Goal: Transaction & Acquisition: Purchase product/service

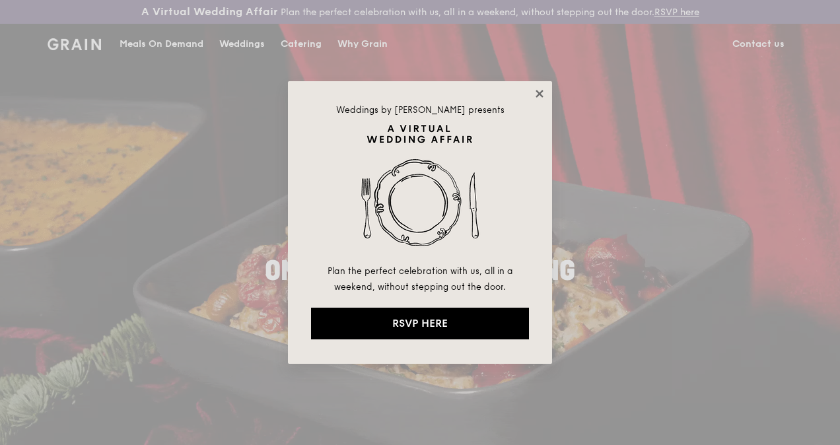
click at [540, 88] on icon at bounding box center [540, 94] width 12 height 12
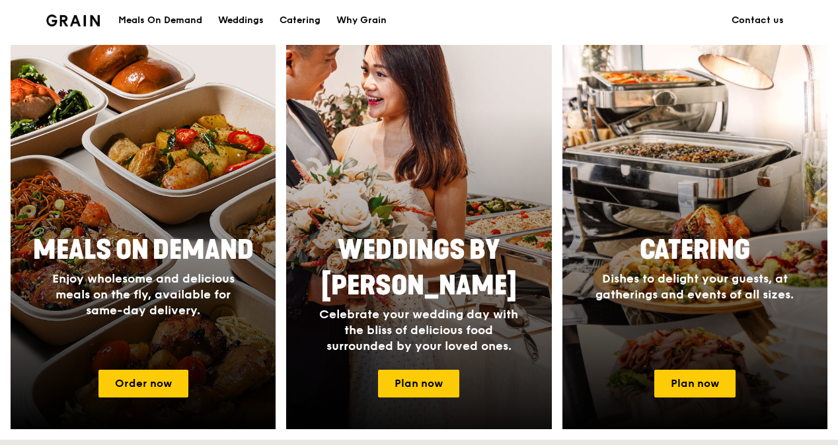
scroll to position [595, 0]
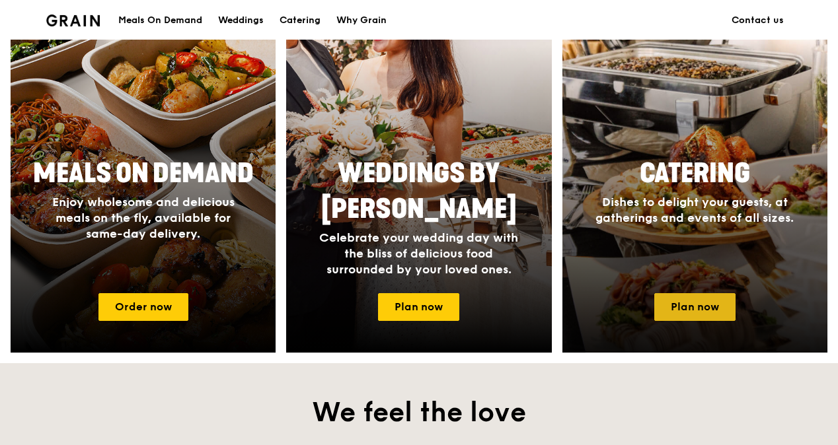
click at [712, 318] on link "Plan now" at bounding box center [694, 307] width 81 height 28
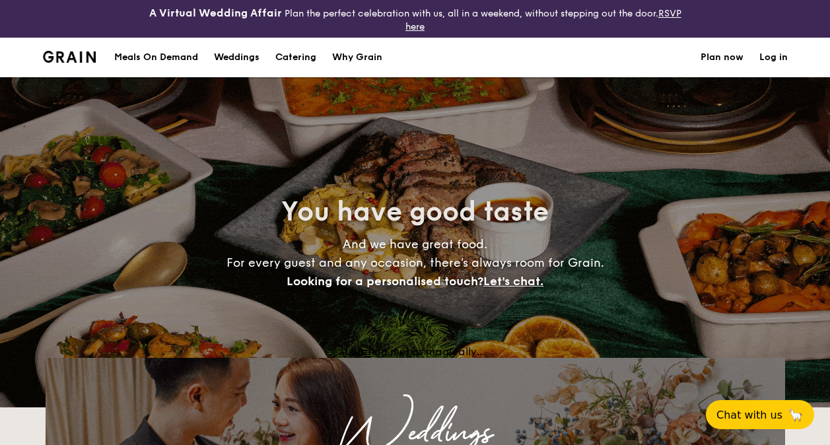
select select
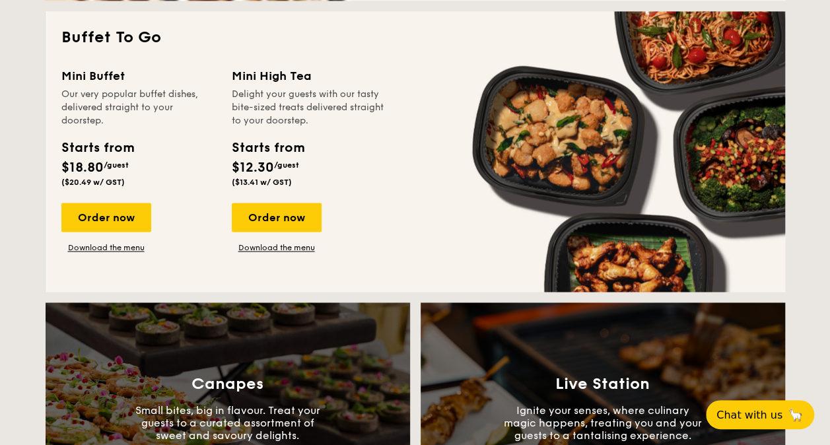
scroll to position [925, 0]
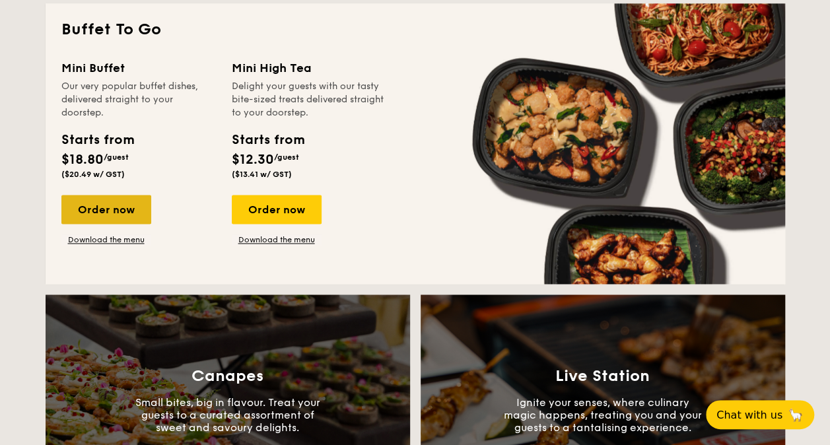
click at [112, 201] on div "Order now" at bounding box center [106, 209] width 90 height 29
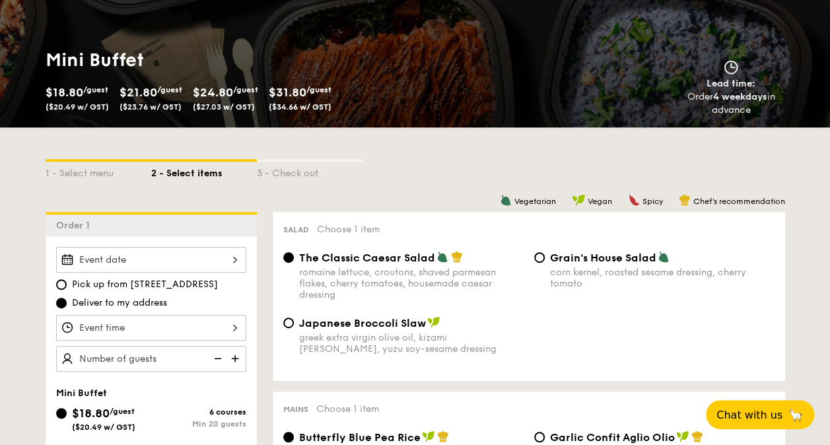
scroll to position [330, 0]
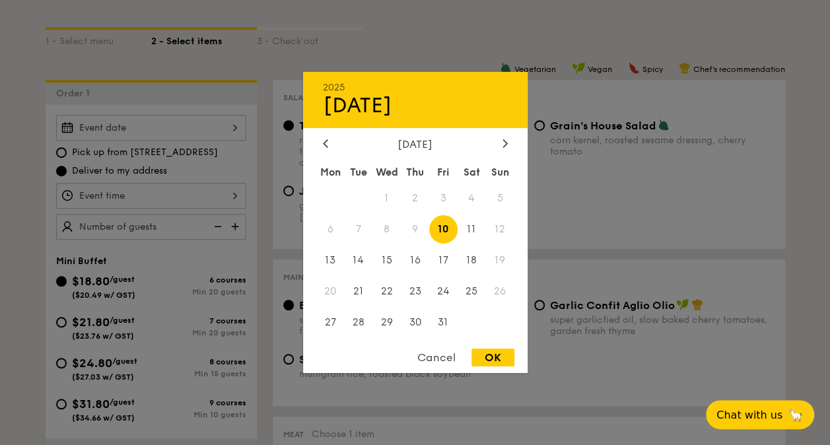
click at [237, 127] on div "2025 Oct 10 October 2025 Mon Tue Wed Thu Fri Sat Sun 1 2 3 4 5 6 7 8 9 10 11 12…" at bounding box center [151, 128] width 190 height 26
click at [501, 142] on div at bounding box center [505, 144] width 12 height 13
click at [326, 224] on span "3" at bounding box center [330, 229] width 28 height 28
click at [169, 192] on div at bounding box center [415, 222] width 830 height 445
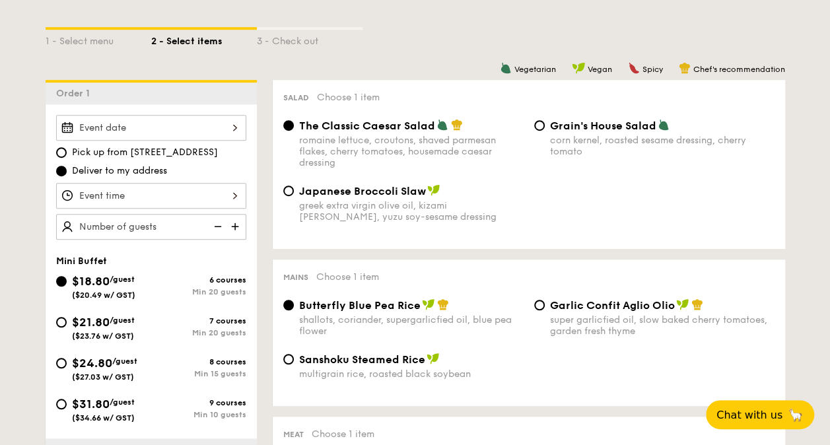
click at [233, 196] on div at bounding box center [151, 196] width 190 height 26
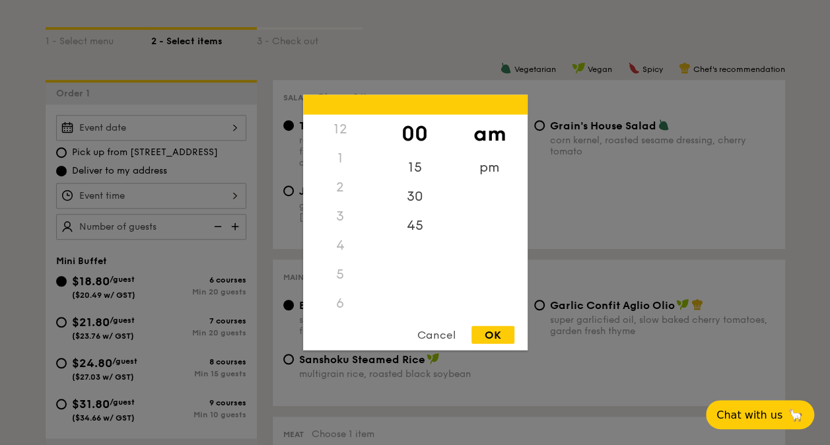
scroll to position [156, 0]
click at [497, 338] on div "OK" at bounding box center [493, 335] width 43 height 18
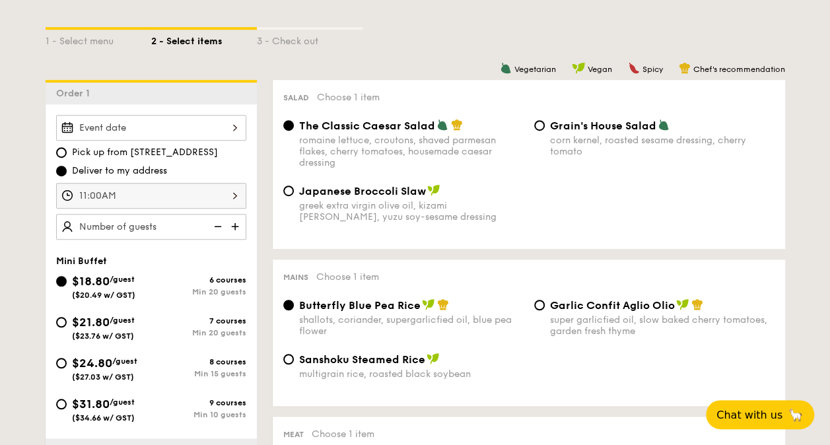
click at [231, 194] on div "11:00AM" at bounding box center [151, 196] width 190 height 26
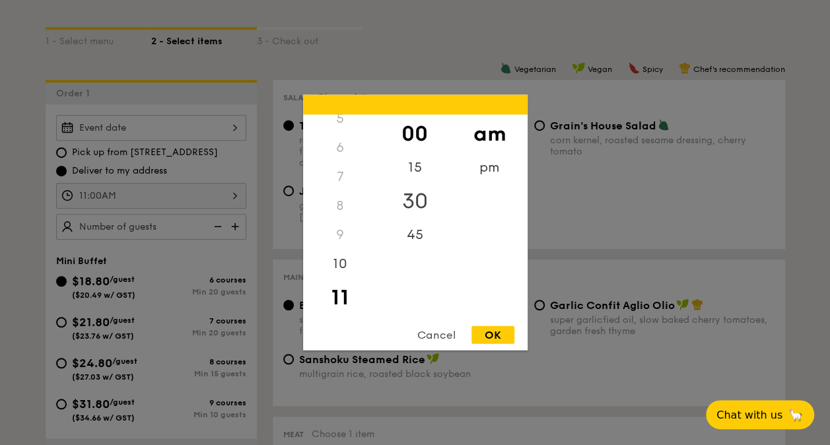
click at [412, 195] on div "30" at bounding box center [415, 201] width 75 height 38
click at [488, 331] on div "OK" at bounding box center [493, 335] width 43 height 18
type input "11:30AM"
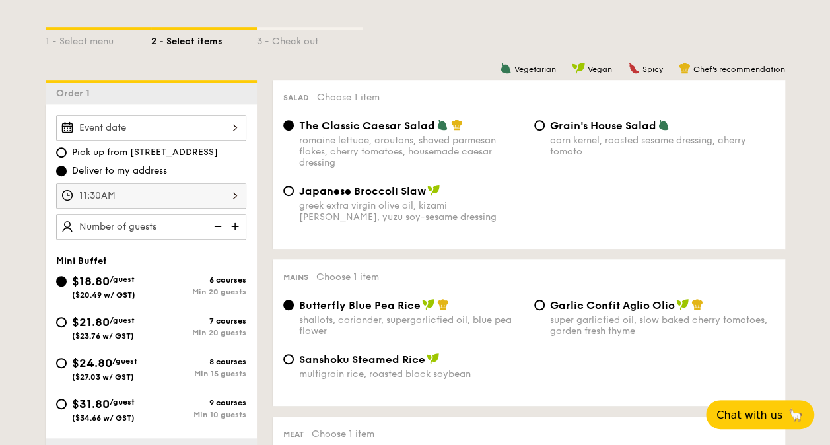
click at [235, 221] on img at bounding box center [237, 226] width 20 height 25
type input "25 guests"
click at [540, 307] on input "Garlic Confit Aglio Olio super garlicfied oil, slow baked cherry tomatoes, gard…" at bounding box center [539, 305] width 11 height 11
radio input "true"
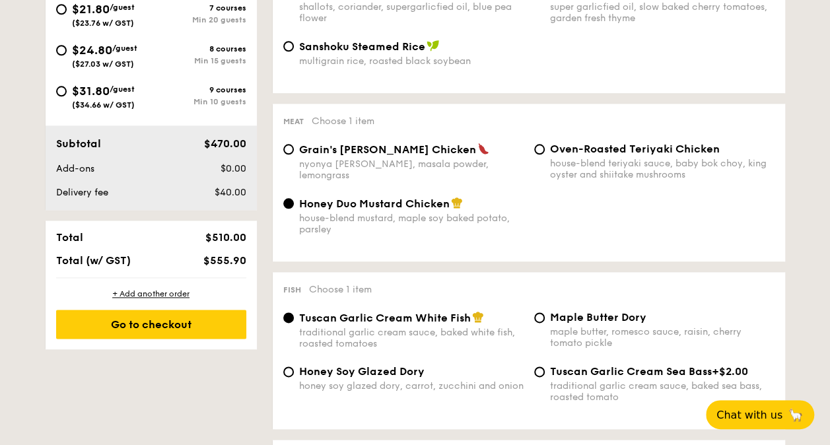
scroll to position [727, 0]
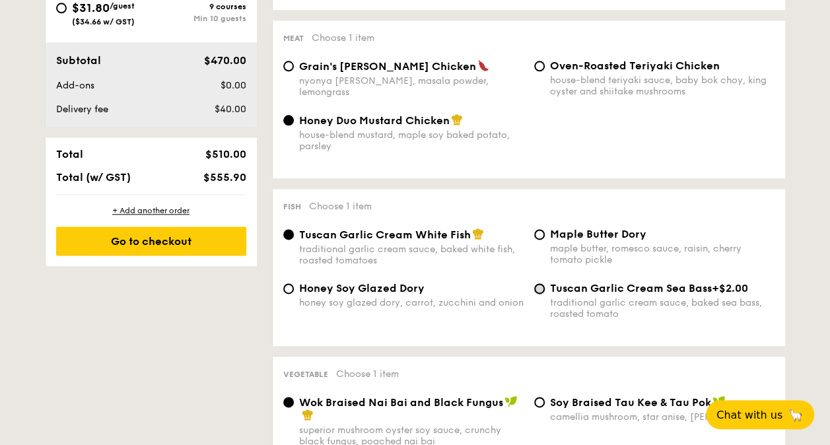
click at [537, 293] on input "Tuscan Garlic Cream Sea Bass +$2.00 traditional garlic cream sauce, baked sea b…" at bounding box center [539, 288] width 11 height 11
radio input "true"
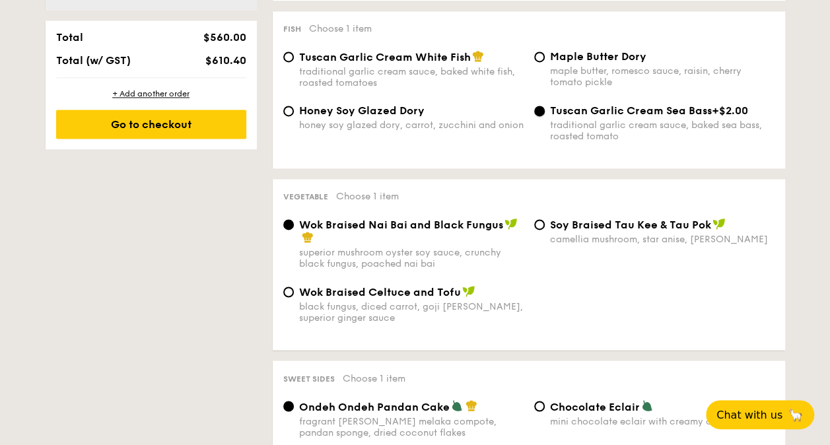
scroll to position [925, 0]
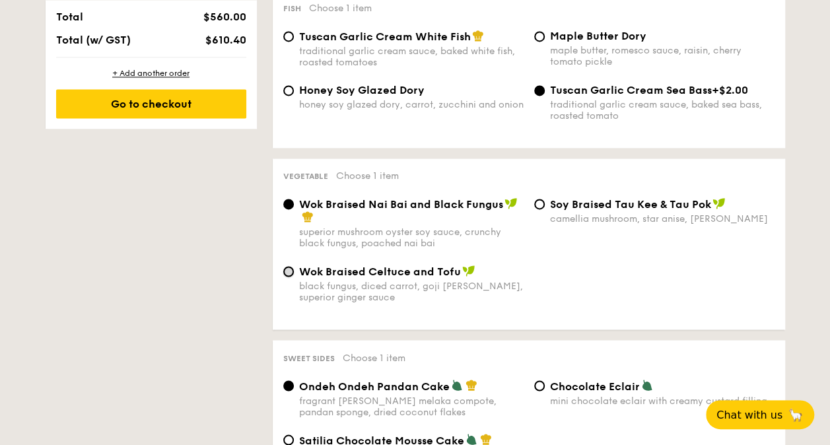
click at [292, 277] on input "Wok Braised Celtuce and Tofu black fungus, diced carrot, goji berry, superior g…" at bounding box center [288, 271] width 11 height 11
radio input "true"
drag, startPoint x: 370, startPoint y: 276, endPoint x: 411, endPoint y: 277, distance: 41.0
click at [411, 277] on span "Wok Braised Celtuce and Tofu" at bounding box center [380, 272] width 162 height 13
copy span "Celtuce"
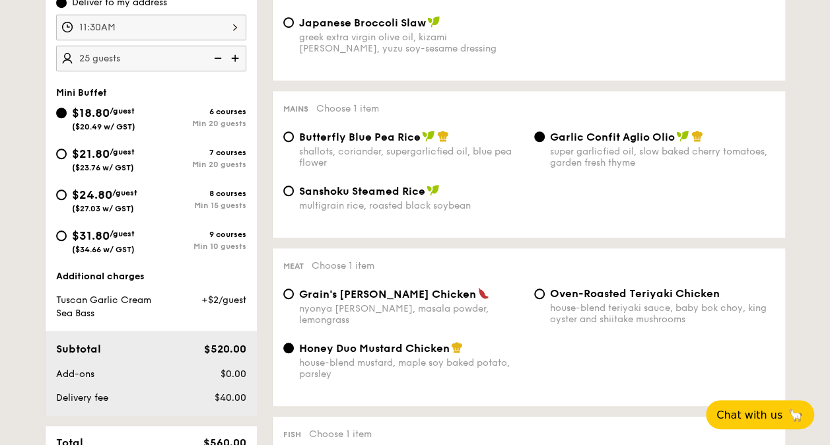
scroll to position [462, 0]
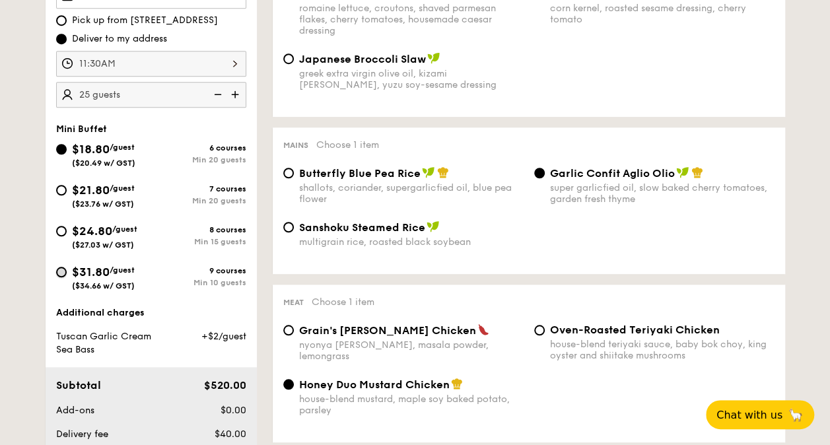
click at [60, 272] on input "$31.80 /guest ($34.66 w/ GST) 9 courses Min 10 guests" at bounding box center [61, 272] width 11 height 11
radio input "true"
radio input "false"
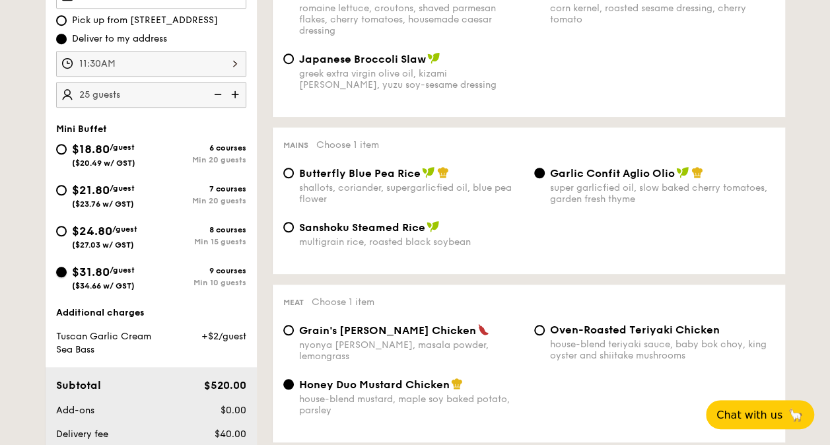
radio input "false"
radio input "true"
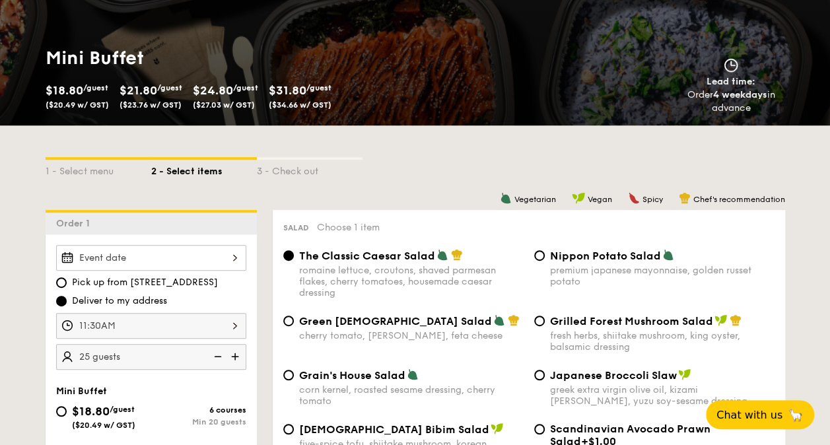
scroll to position [330, 0]
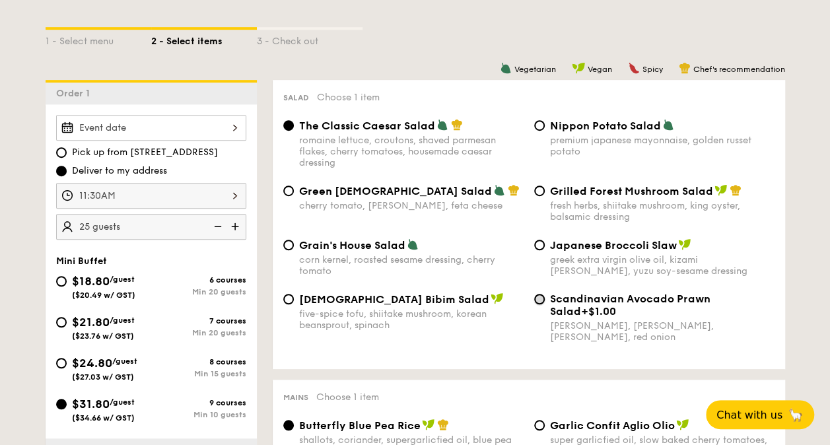
click at [542, 299] on input "Scandinavian Avocado Prawn Salad +$1.00 virgin mary dressing, dijon mustard, ar…" at bounding box center [539, 299] width 11 height 11
radio input "true"
click at [215, 223] on img at bounding box center [217, 226] width 20 height 25
click at [234, 222] on img at bounding box center [237, 226] width 20 height 25
type input "25 guests"
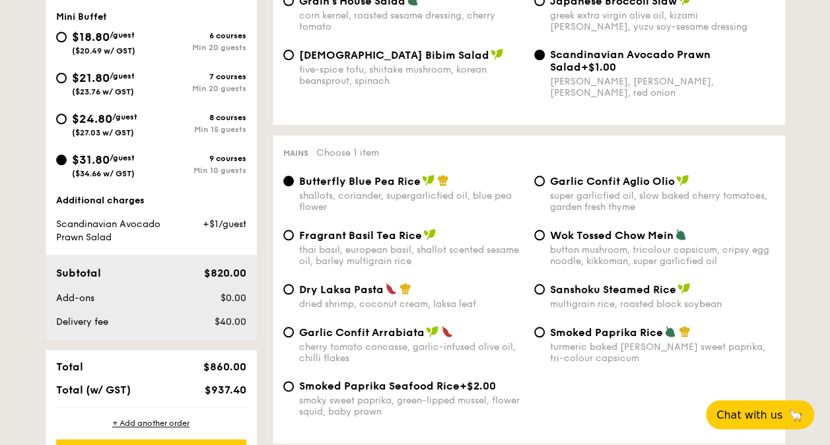
scroll to position [595, 0]
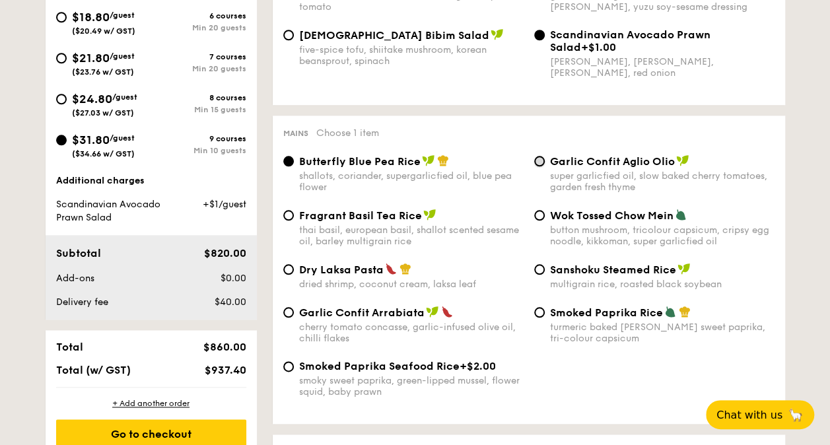
click at [537, 163] on input "Garlic Confit Aglio Olio super garlicfied oil, slow baked cherry tomatoes, gard…" at bounding box center [539, 161] width 11 height 11
radio input "true"
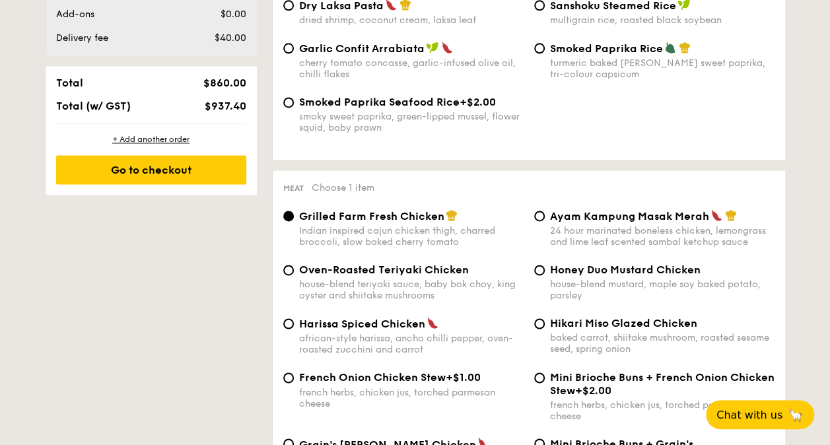
scroll to position [925, 0]
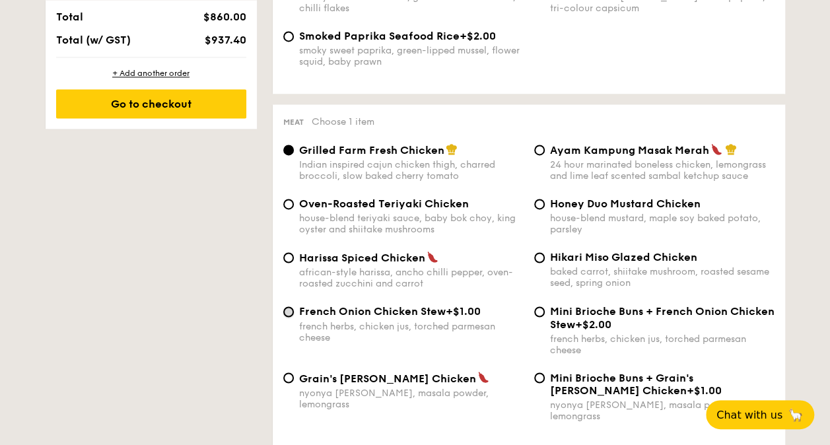
click at [287, 316] on input "French Onion Chicken Stew +$1.00 french herbs, chicken jus, torched parmesan ch…" at bounding box center [288, 312] width 11 height 11
radio input "true"
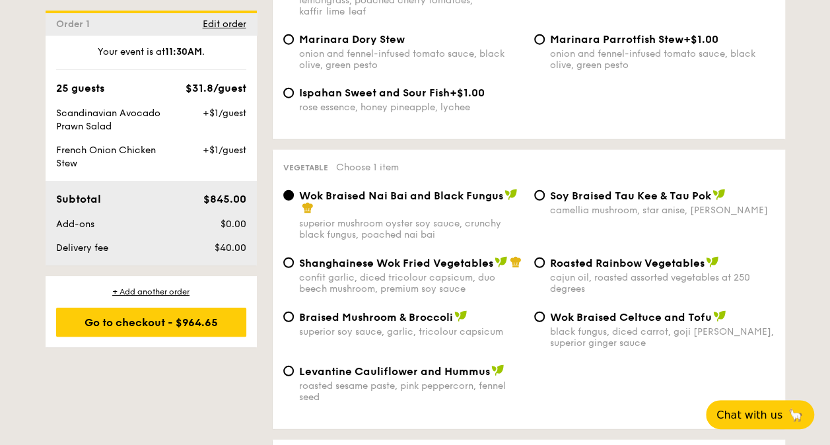
scroll to position [1622, 0]
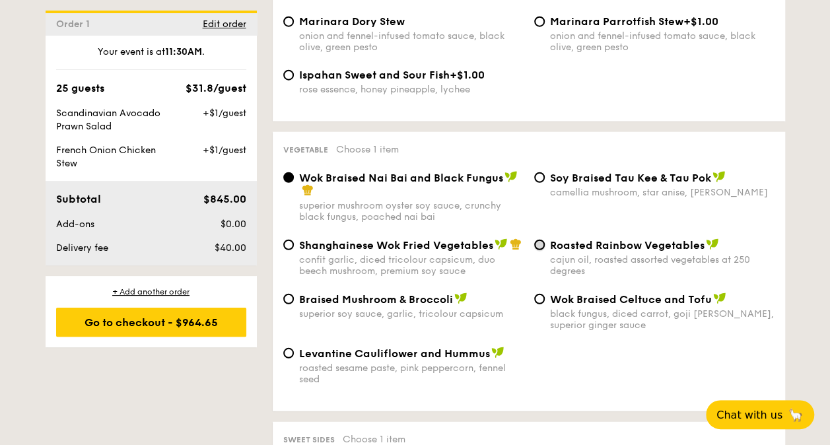
click at [543, 240] on input "Roasted Rainbow Vegetables cajun oil, roasted assorted vegetables at 250 degrees" at bounding box center [539, 245] width 11 height 11
radio input "true"
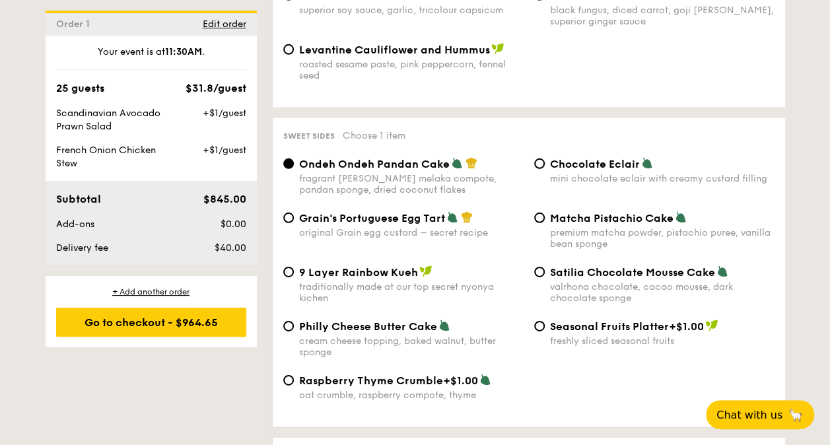
scroll to position [1953, 0]
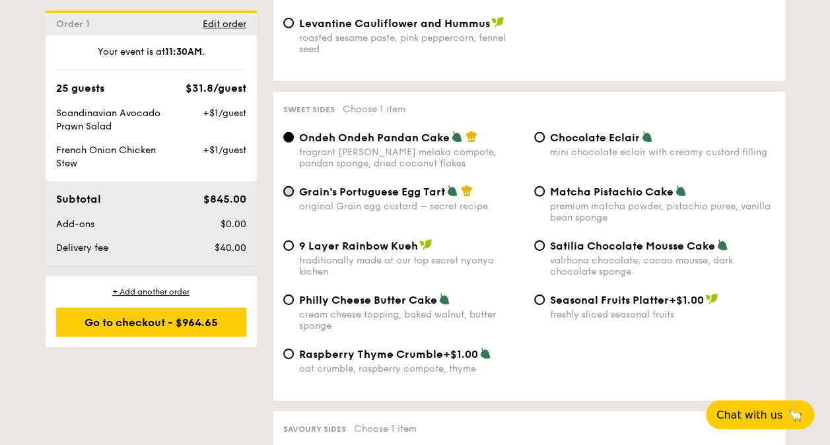
click at [285, 186] on input "Grain's Portuguese Egg Tart original Grain egg custard – secret recipe" at bounding box center [288, 191] width 11 height 11
radio input "true"
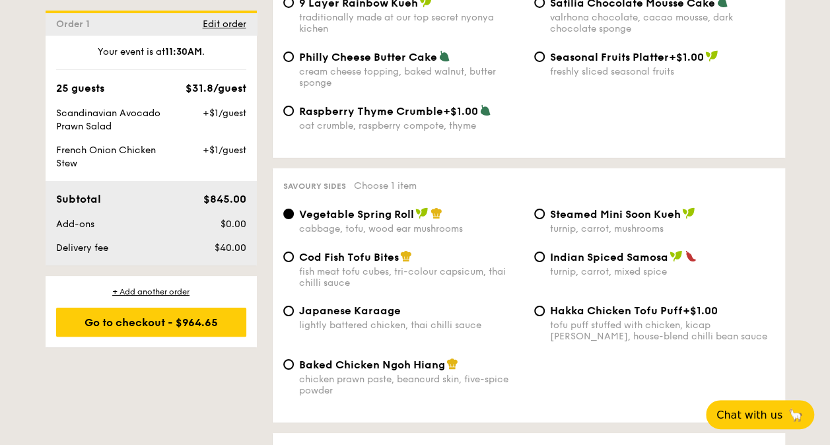
scroll to position [2217, 0]
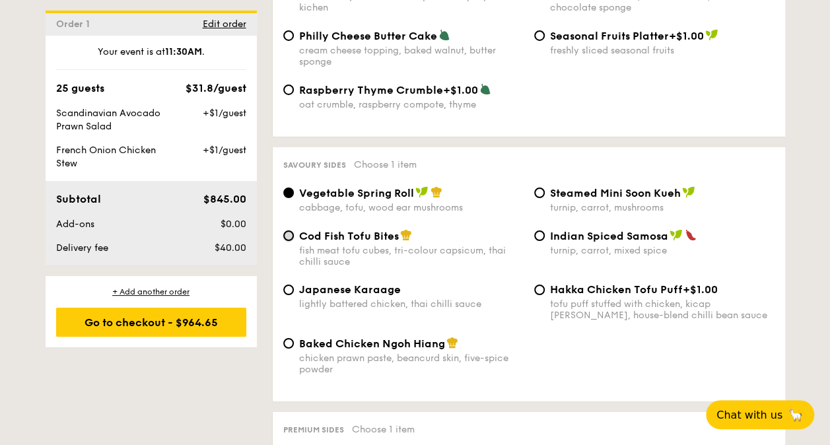
click at [284, 231] on input "Cod Fish Tofu Bites fish meat tofu cubes, tri-colour capsicum, thai chilli sauce" at bounding box center [288, 236] width 11 height 11
radio input "true"
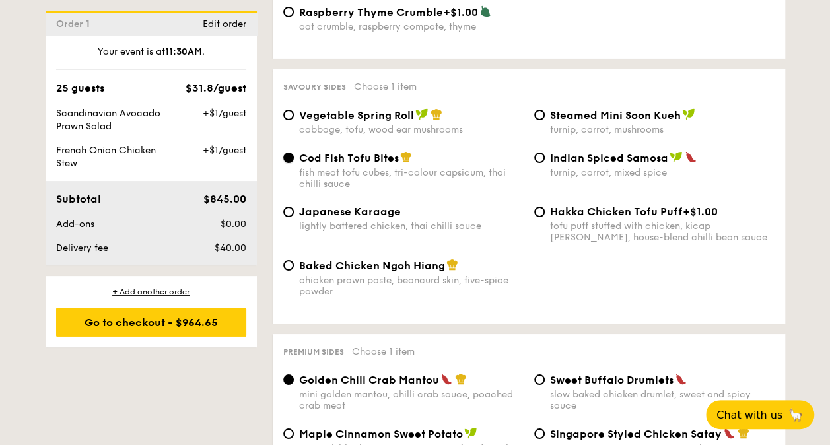
scroll to position [2415, 0]
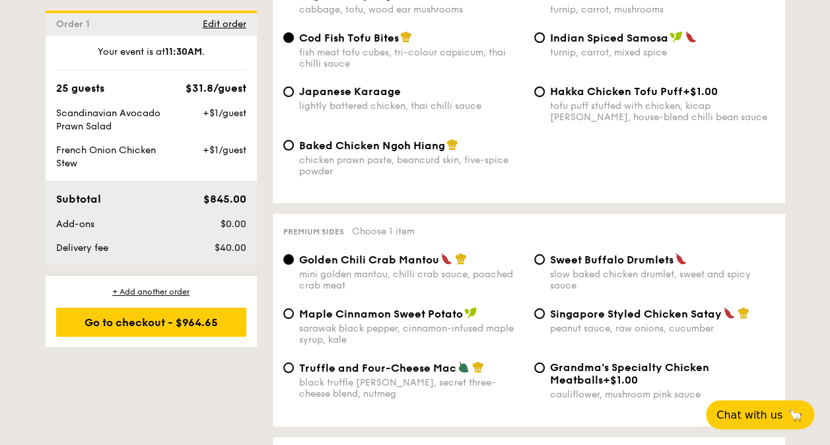
click at [532, 307] on div "Singapore Styled Chicken Satay peanut sauce, raw onions, cucumber" at bounding box center [654, 320] width 251 height 27
click at [536, 309] on input "Singapore Styled Chicken Satay peanut sauce, raw onions, cucumber" at bounding box center [539, 314] width 11 height 11
radio input "true"
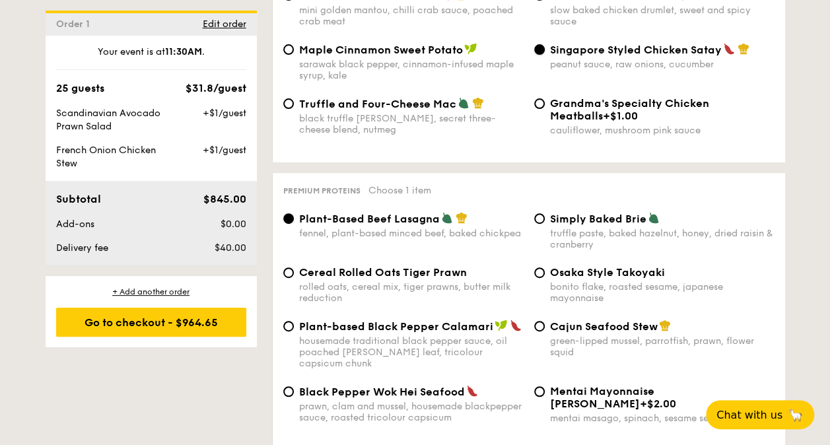
scroll to position [2746, 0]
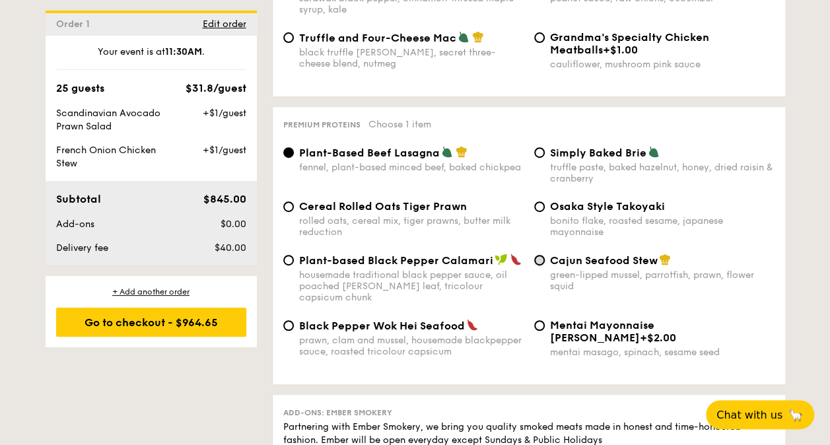
click at [542, 256] on input "Cajun Seafood Stew green-lipped mussel, parrotfish, prawn, flower squid" at bounding box center [539, 260] width 11 height 11
radio input "true"
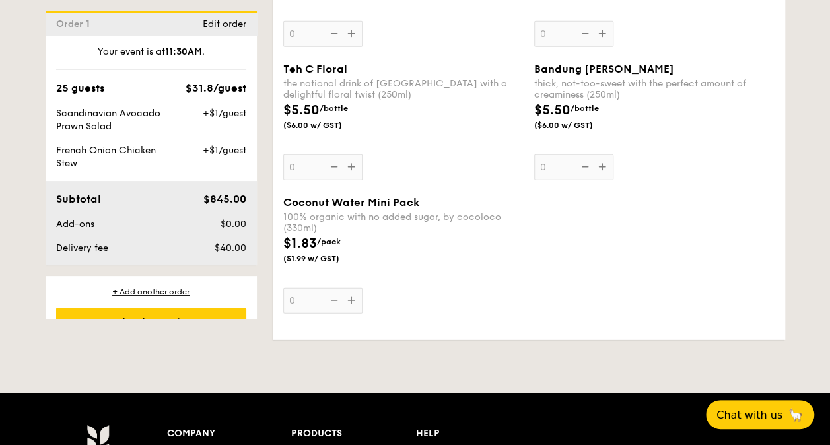
scroll to position [30, 0]
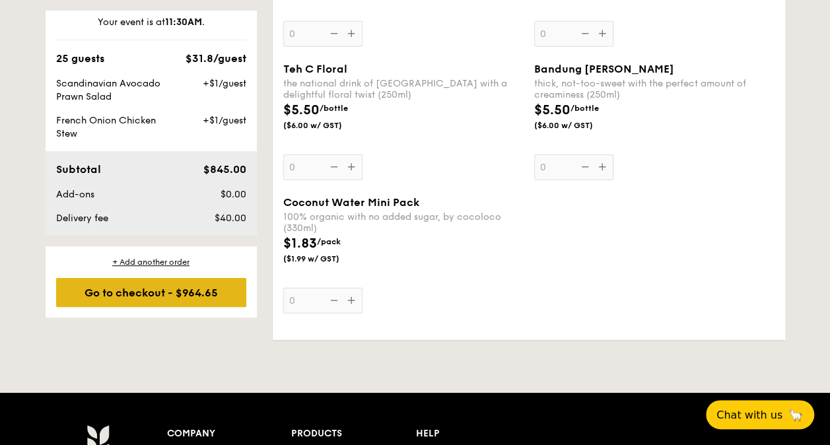
click at [159, 289] on div "Go to checkout - $964.65" at bounding box center [151, 292] width 190 height 29
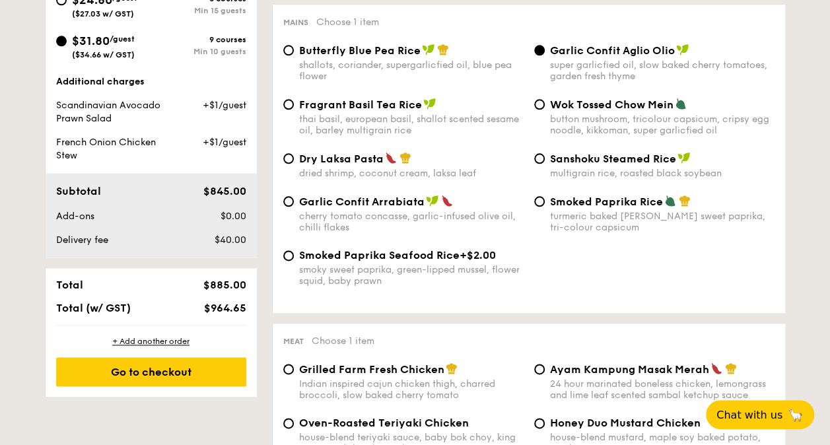
scroll to position [390, 0]
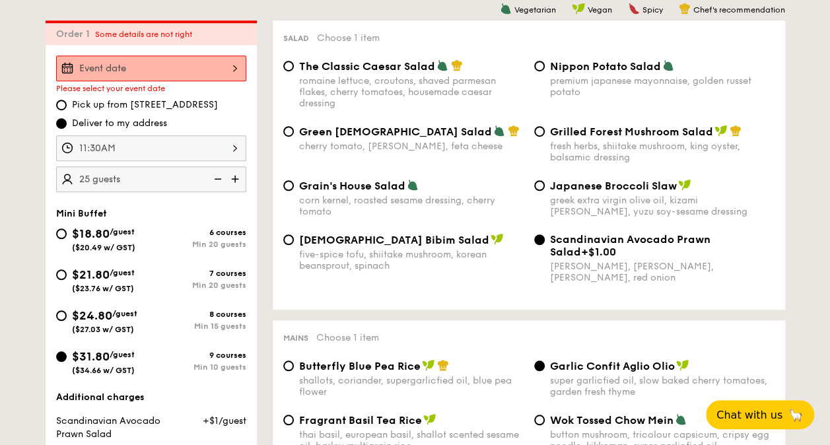
click at [223, 65] on div at bounding box center [151, 68] width 190 height 26
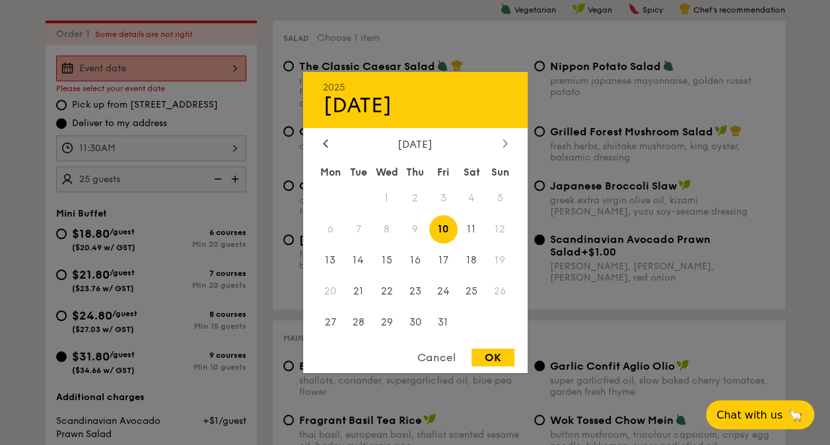
click at [503, 140] on icon at bounding box center [505, 143] width 5 height 9
click at [330, 227] on span "3" at bounding box center [330, 229] width 28 height 28
click at [478, 358] on div "OK" at bounding box center [493, 358] width 43 height 18
type input "Nov 03, 2025"
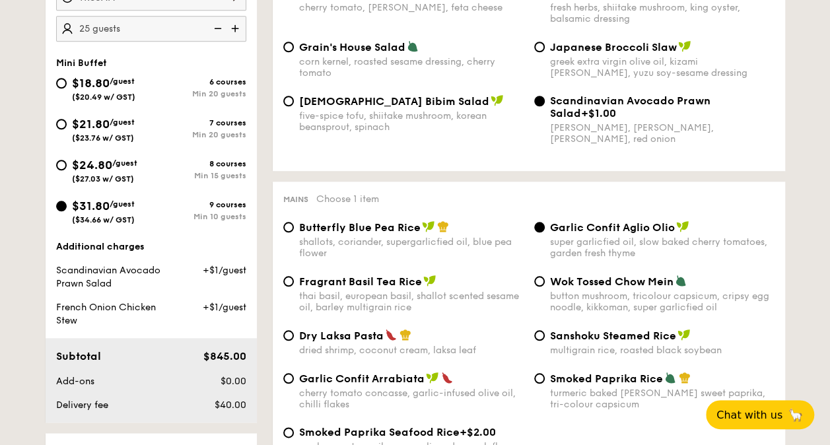
scroll to position [595, 0]
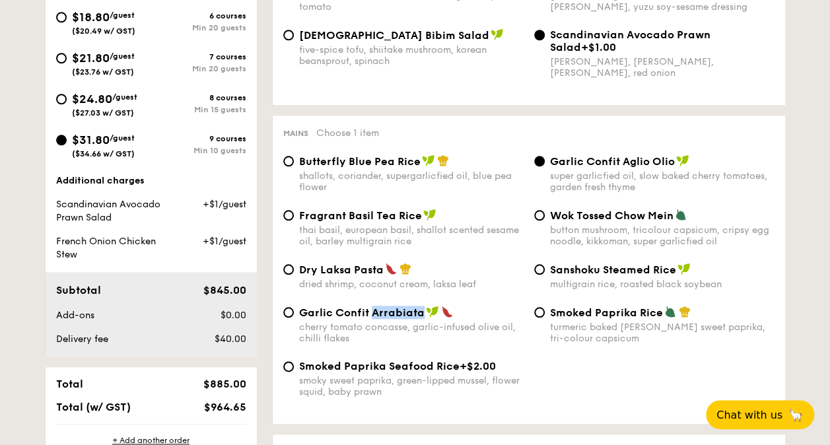
drag, startPoint x: 374, startPoint y: 316, endPoint x: 421, endPoint y: 321, distance: 47.9
click at [421, 319] on span "Garlic Confit Arrabiata" at bounding box center [362, 313] width 126 height 13
drag, startPoint x: 307, startPoint y: 318, endPoint x: 419, endPoint y: 319, distance: 112.3
click at [419, 319] on span "Garlic Confit Arrabiata" at bounding box center [362, 313] width 126 height 13
copy span "Garlic Confit Arrabiata"
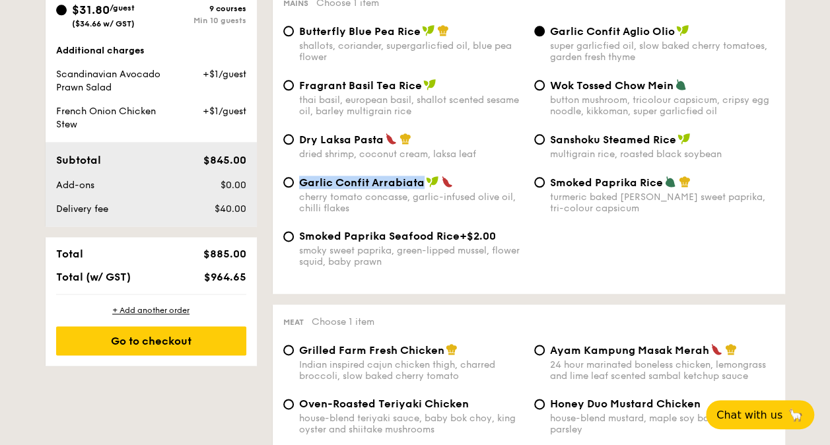
scroll to position [727, 0]
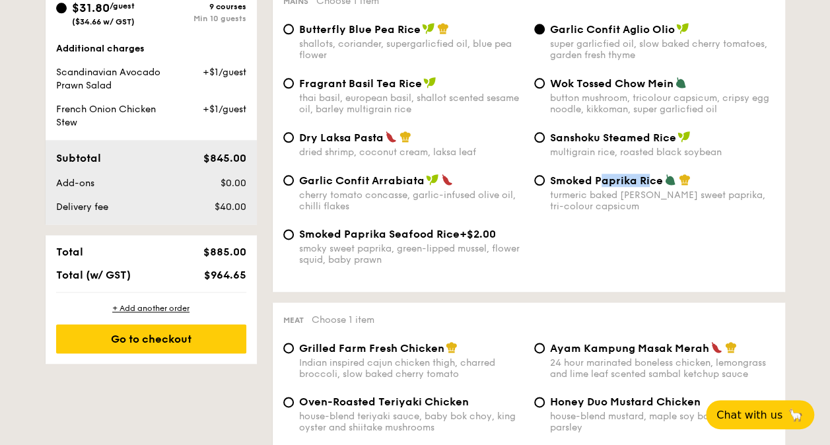
drag, startPoint x: 600, startPoint y: 184, endPoint x: 649, endPoint y: 182, distance: 49.6
click at [649, 182] on span "Smoked Paprika Rice" at bounding box center [606, 180] width 113 height 13
drag, startPoint x: 649, startPoint y: 182, endPoint x: 634, endPoint y: 213, distance: 34.0
click at [634, 212] on div "turmeric baked rice, smokey sweet paprika, tri-colour capsicum" at bounding box center [662, 201] width 225 height 22
click at [545, 186] on input "Smoked Paprika Rice turmeric baked rice, smokey sweet paprika, tri-colour capsi…" at bounding box center [539, 180] width 11 height 11
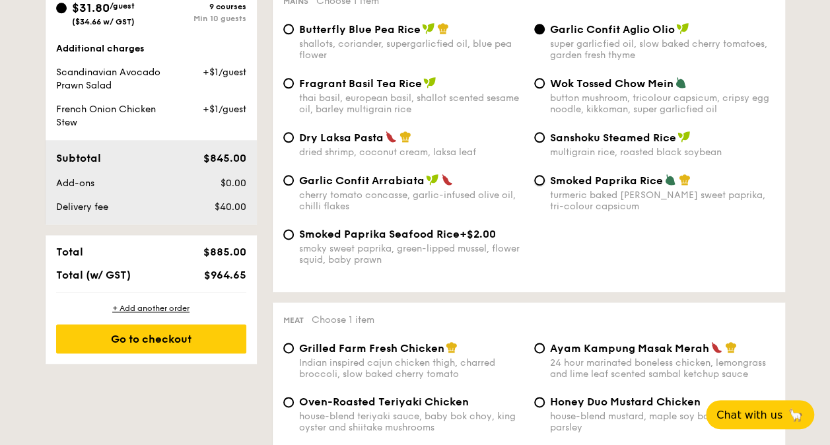
radio input "true"
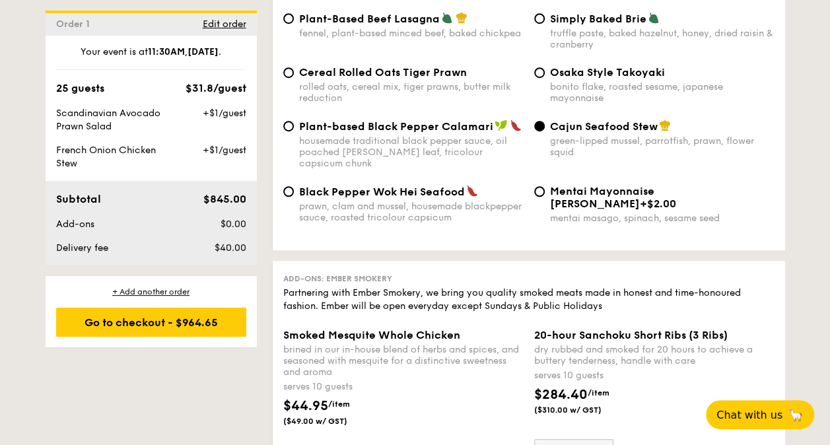
scroll to position [2907, 0]
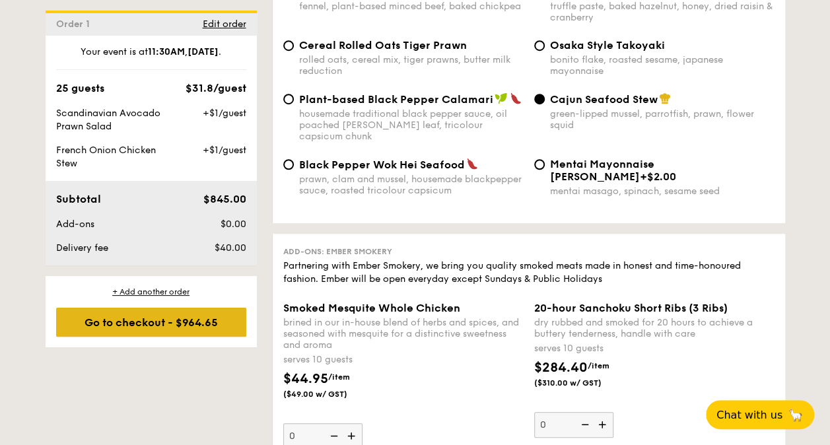
click at [163, 322] on div "Go to checkout - $964.65" at bounding box center [151, 322] width 190 height 29
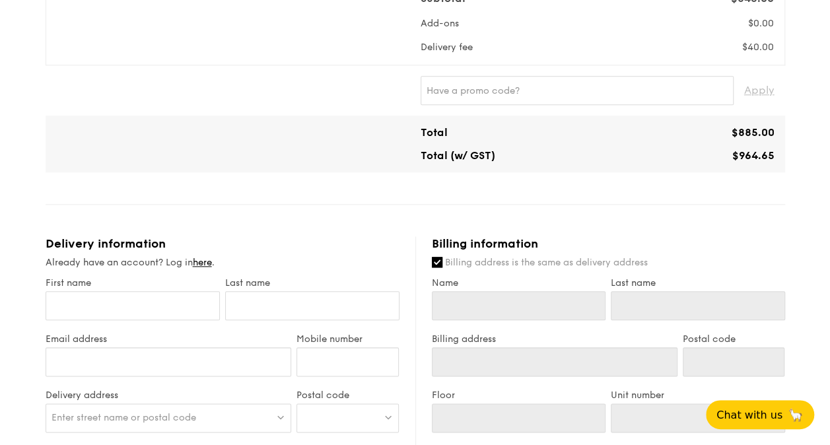
scroll to position [661, 0]
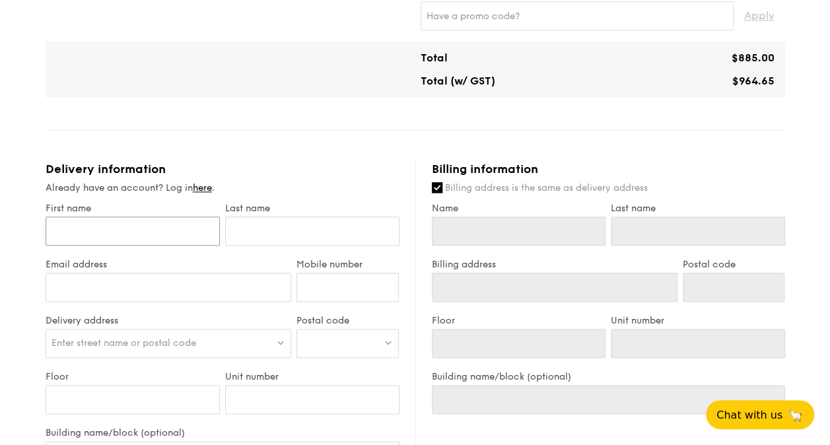
click at [149, 230] on input "First name" at bounding box center [133, 231] width 174 height 29
type input "Yee Shang"
type input "Lai"
type input "irin.lai@netapp.com"
type input "98308020"
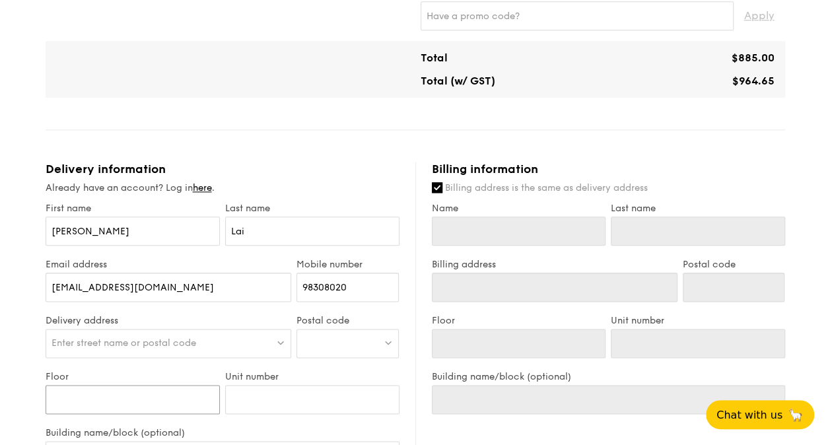
type input "08"
type input "00"
type input "Millenia Tower"
type input "Serene Tan"
type input "91285404"
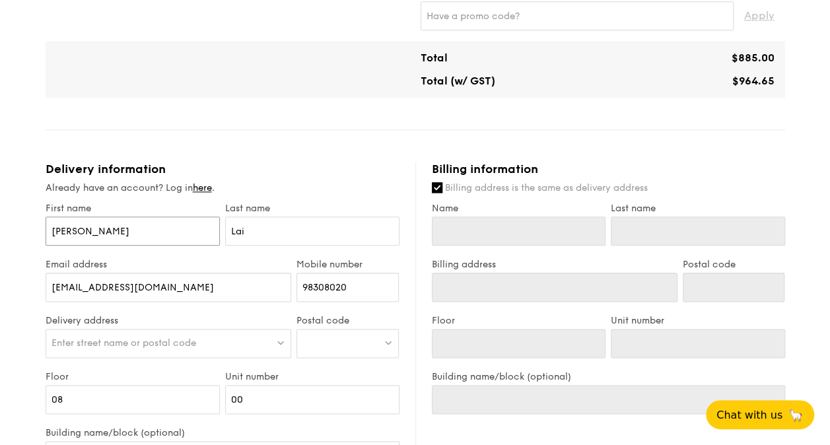
type input "Yee Shang"
type input "Lai"
type input "08"
type input "00"
type input "Millenia Tower"
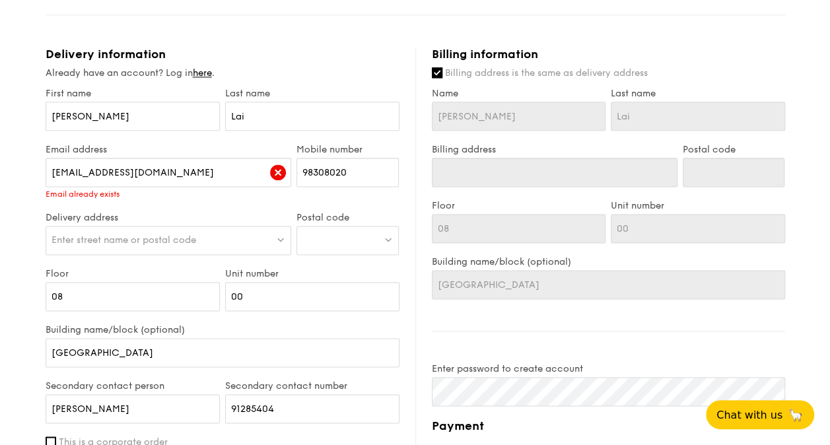
scroll to position [770, 0]
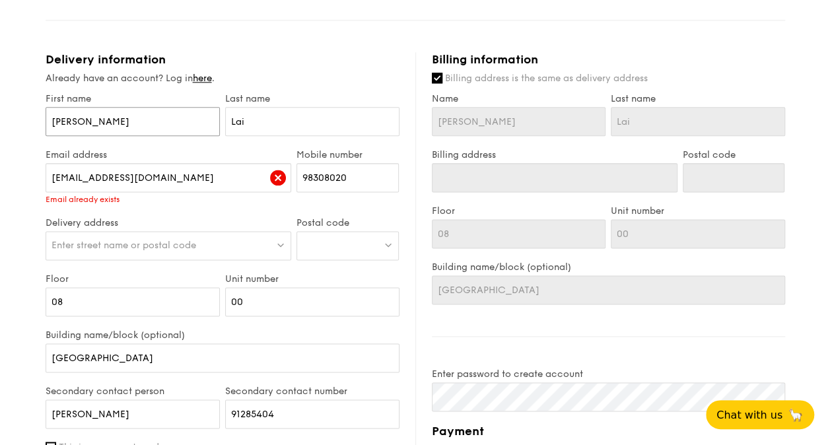
drag, startPoint x: 110, startPoint y: 121, endPoint x: 3, endPoint y: 110, distance: 107.6
click at [3, 110] on div "1 - Select menu 2 - Select items 3 - Check out Mini Buffet $31.80 /guest ($34.6…" at bounding box center [415, 9] width 830 height 1485
type input "I"
type input "Ir"
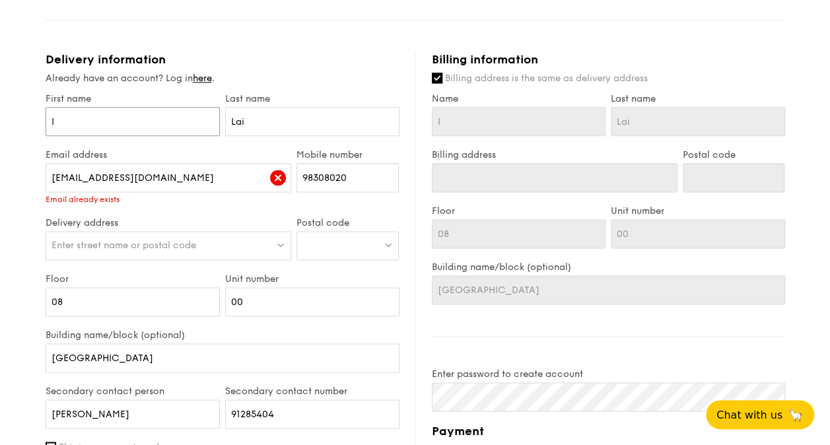
type input "Ir"
type input "Iri"
type input "Irin"
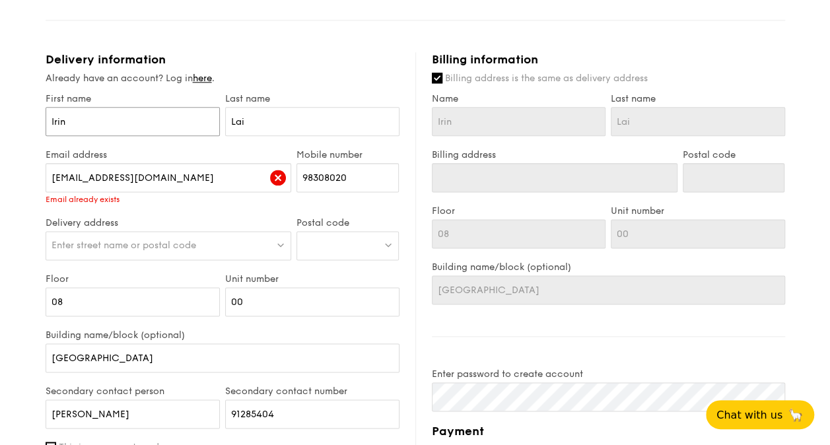
type input "Irin"
click at [309, 73] on div "Already have an account? Log in here ." at bounding box center [223, 78] width 354 height 13
click at [149, 178] on input "irin.lai@netapp.com" at bounding box center [169, 177] width 246 height 29
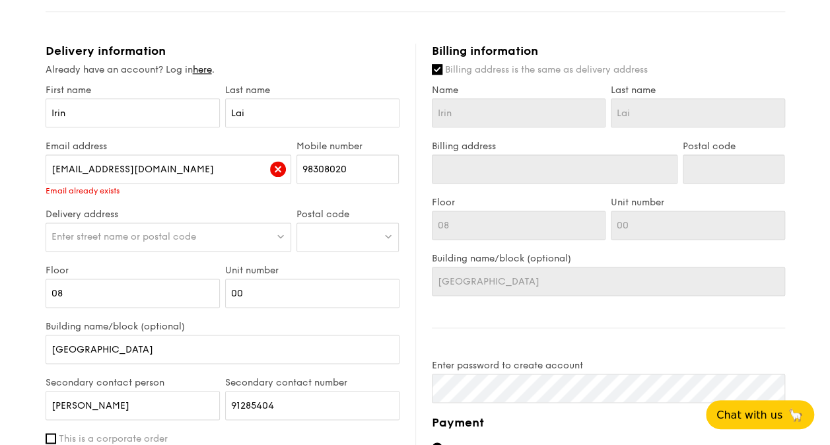
scroll to position [758, 0]
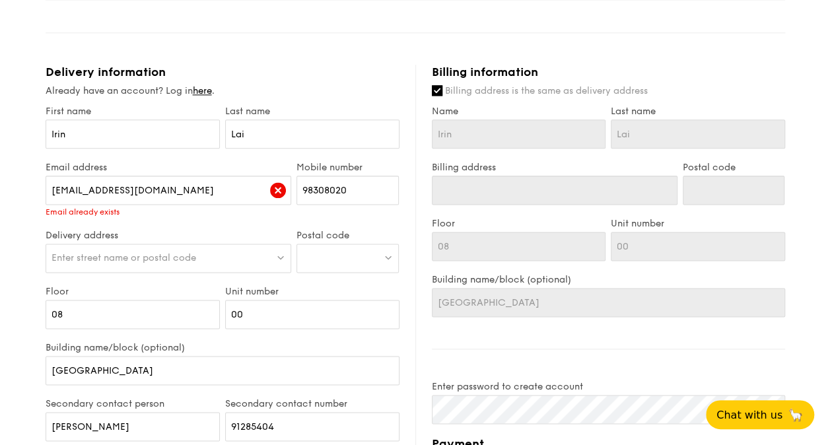
click at [126, 252] on span "Enter street name or postal code" at bounding box center [124, 257] width 145 height 11
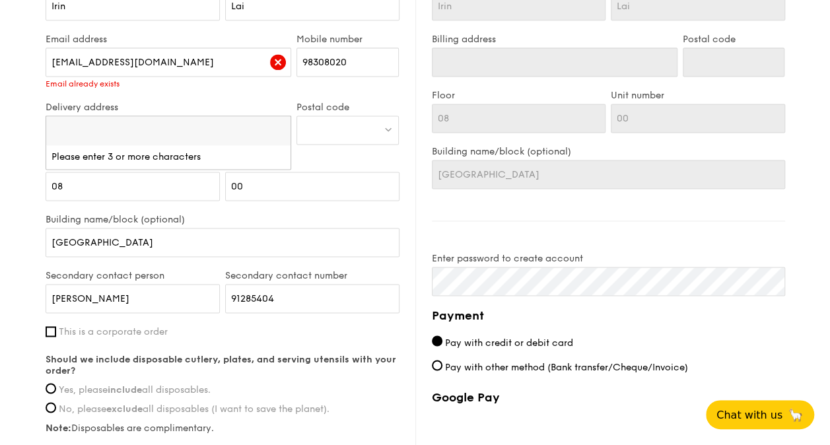
scroll to position [890, 0]
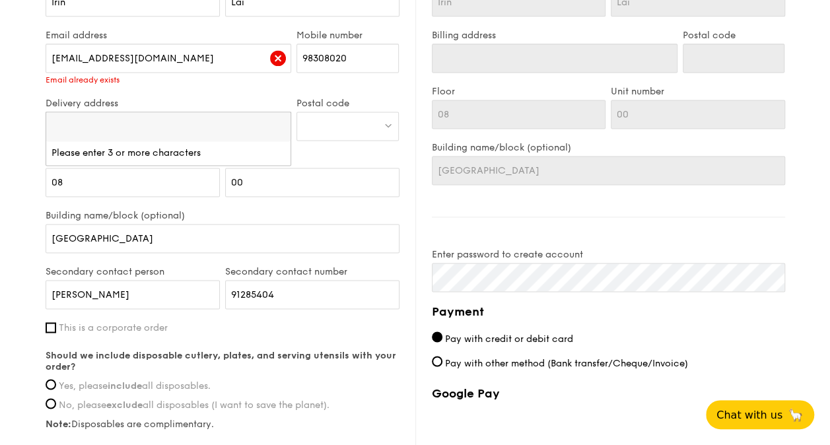
click at [104, 125] on span "Enter street name or postal code" at bounding box center [124, 125] width 145 height 11
paste input "1 Temasek Ave"
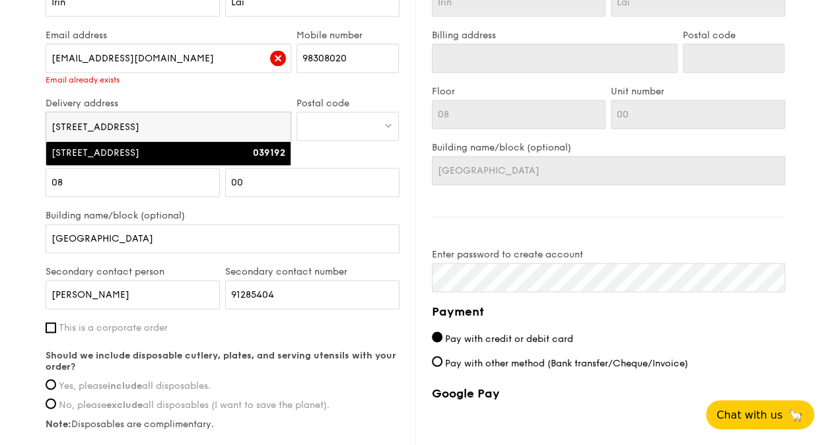
type input "1 Temasek Ave"
click at [131, 152] on div "1 Temasek Avenue" at bounding box center [140, 153] width 176 height 13
type input "1 Temasek Avenue"
type input "039192"
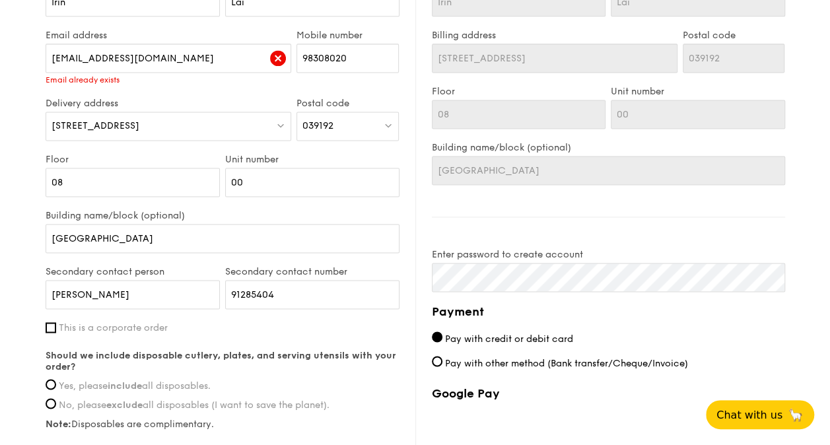
scroll to position [956, 0]
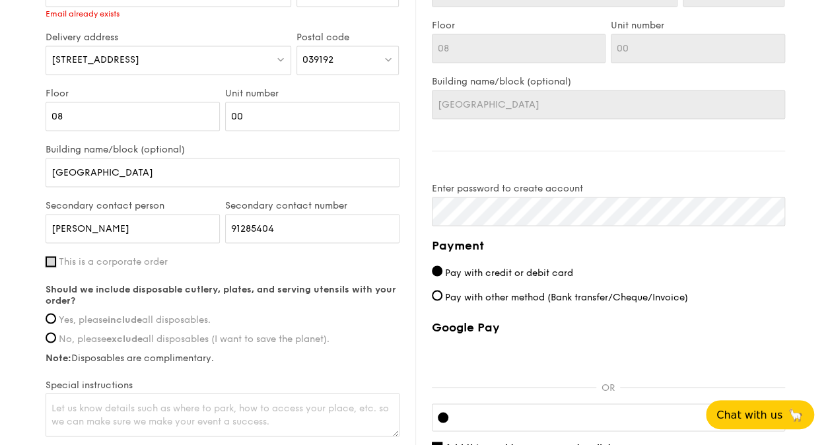
click at [47, 261] on input "This is a corporate order" at bounding box center [51, 261] width 11 height 11
checkbox input "true"
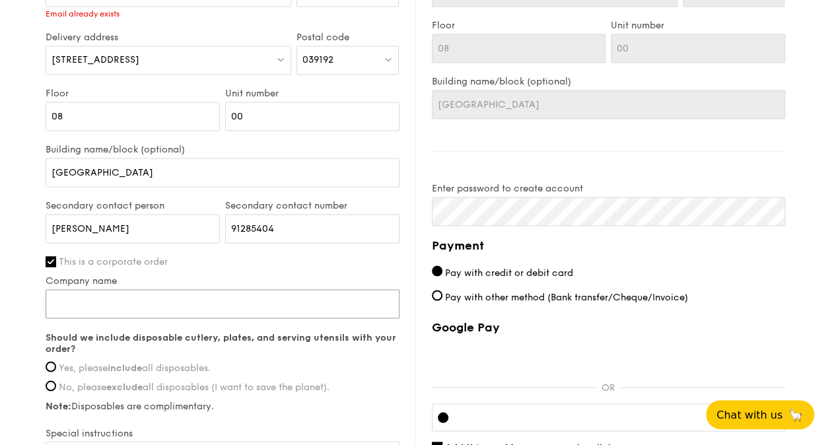
click at [222, 299] on input "Company name" at bounding box center [223, 303] width 354 height 29
type input "NetApp Singapore Pte Ltd"
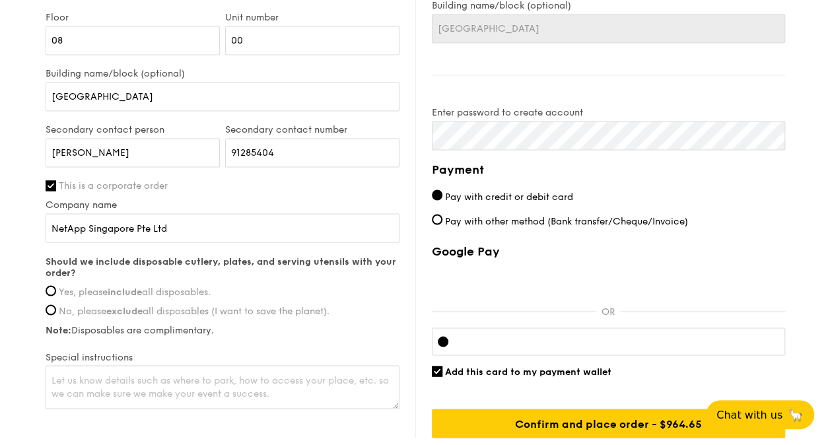
scroll to position [1088, 0]
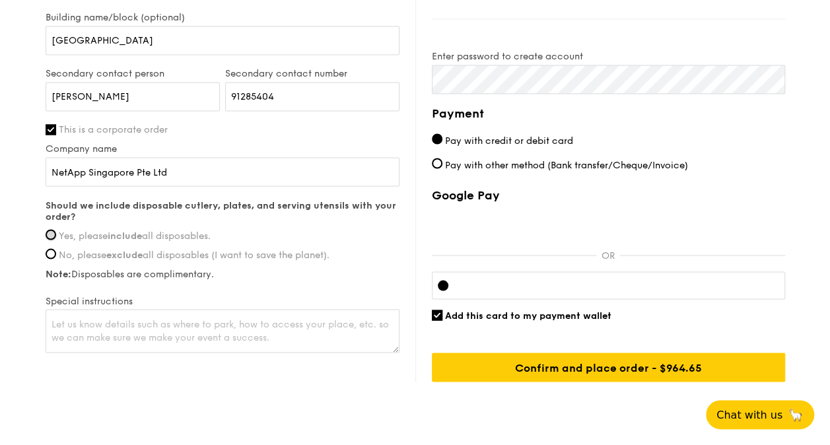
click at [52, 233] on input "Yes, please include all disposables." at bounding box center [51, 234] width 11 height 11
radio input "true"
click at [180, 322] on textarea at bounding box center [223, 331] width 354 height 44
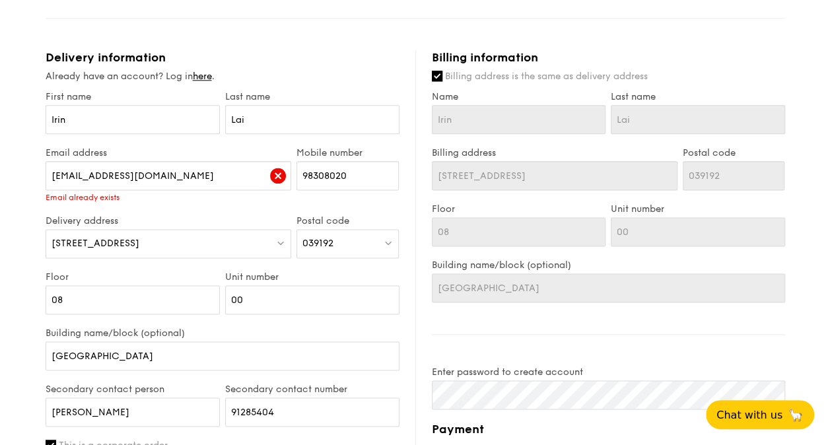
scroll to position [665, 0]
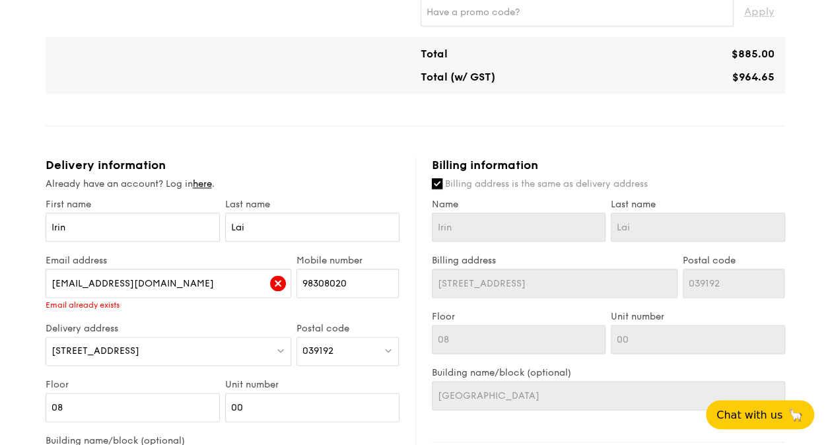
click at [437, 182] on input "Billing address is the same as delivery address" at bounding box center [437, 183] width 11 height 11
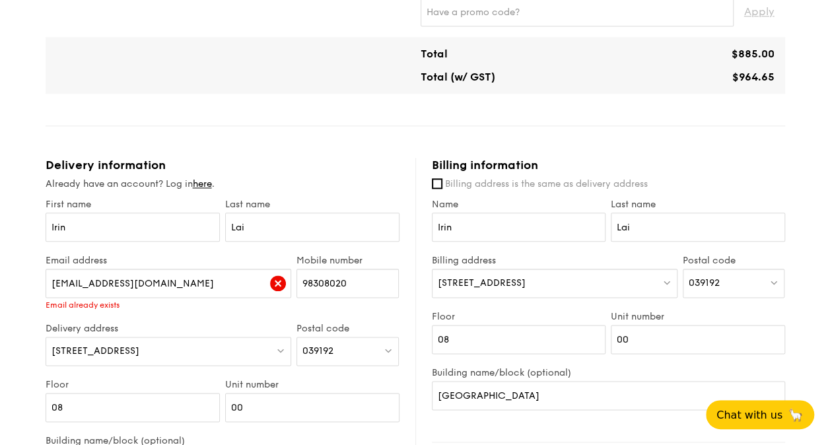
click at [519, 279] on div "1 Temasek Avenue" at bounding box center [555, 283] width 246 height 29
click at [436, 184] on input "Billing address is the same as delivery address" at bounding box center [437, 183] width 11 height 11
checkbox input "true"
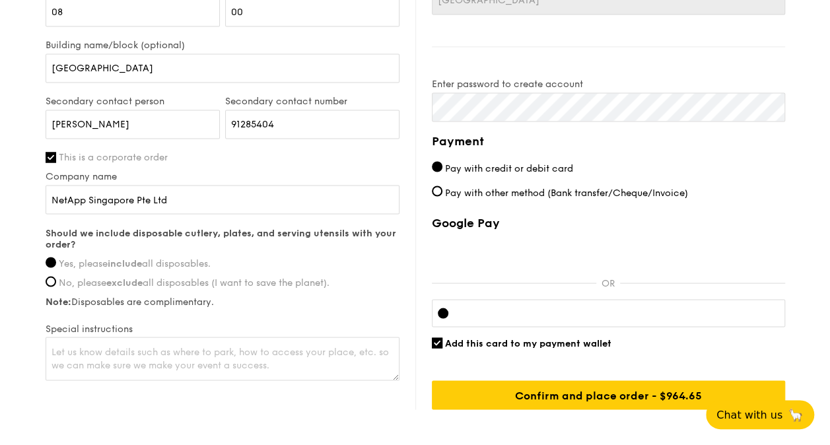
scroll to position [1061, 0]
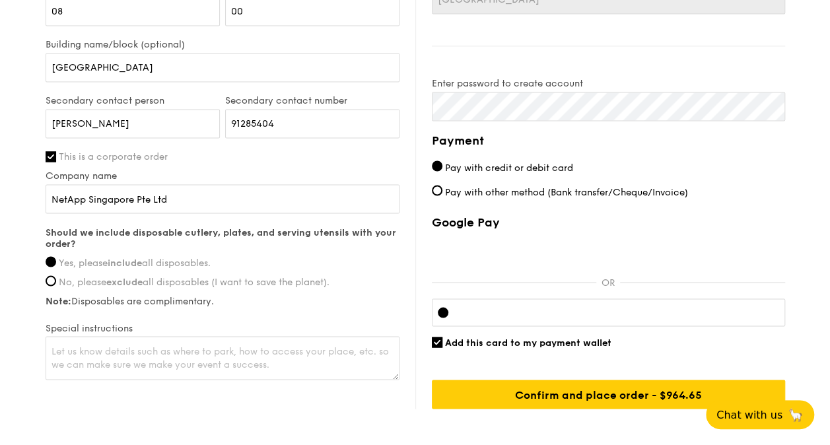
click at [494, 363] on div "Google Pay OR Add this card to my payment wallet Confirm and place order - $964…" at bounding box center [608, 312] width 353 height 194
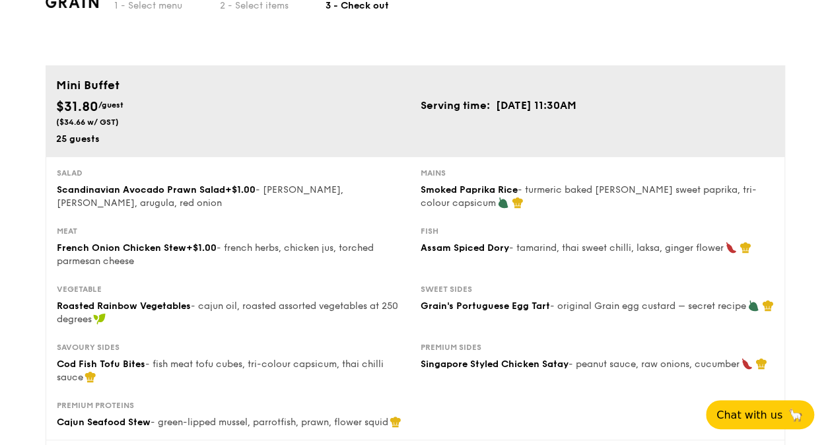
scroll to position [0, 0]
